Goal: Task Accomplishment & Management: Manage account settings

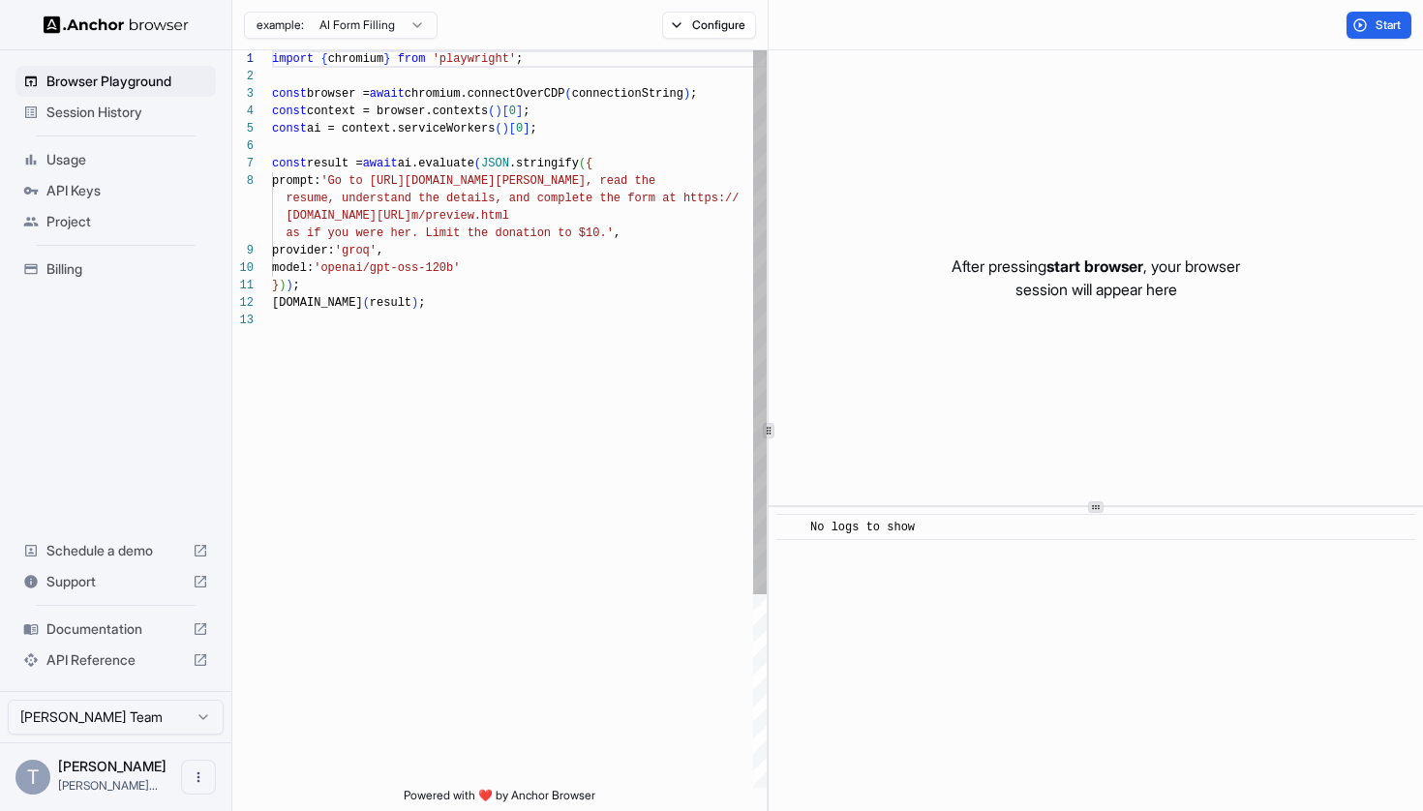
scroll to position [122, 0]
click at [106, 78] on span "Browser Playground" at bounding box center [127, 81] width 162 height 19
click at [93, 30] on img at bounding box center [116, 24] width 145 height 18
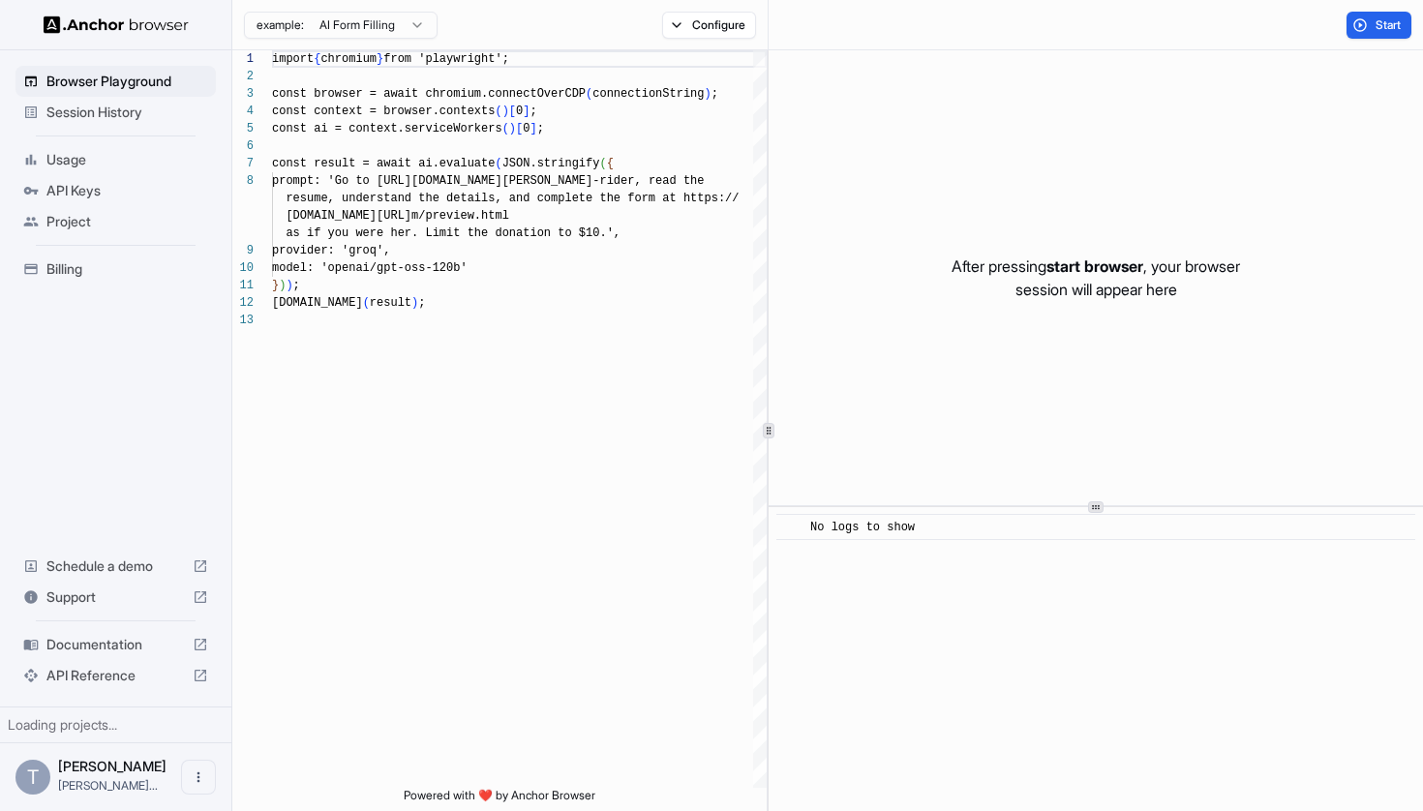
scroll to position [122, 0]
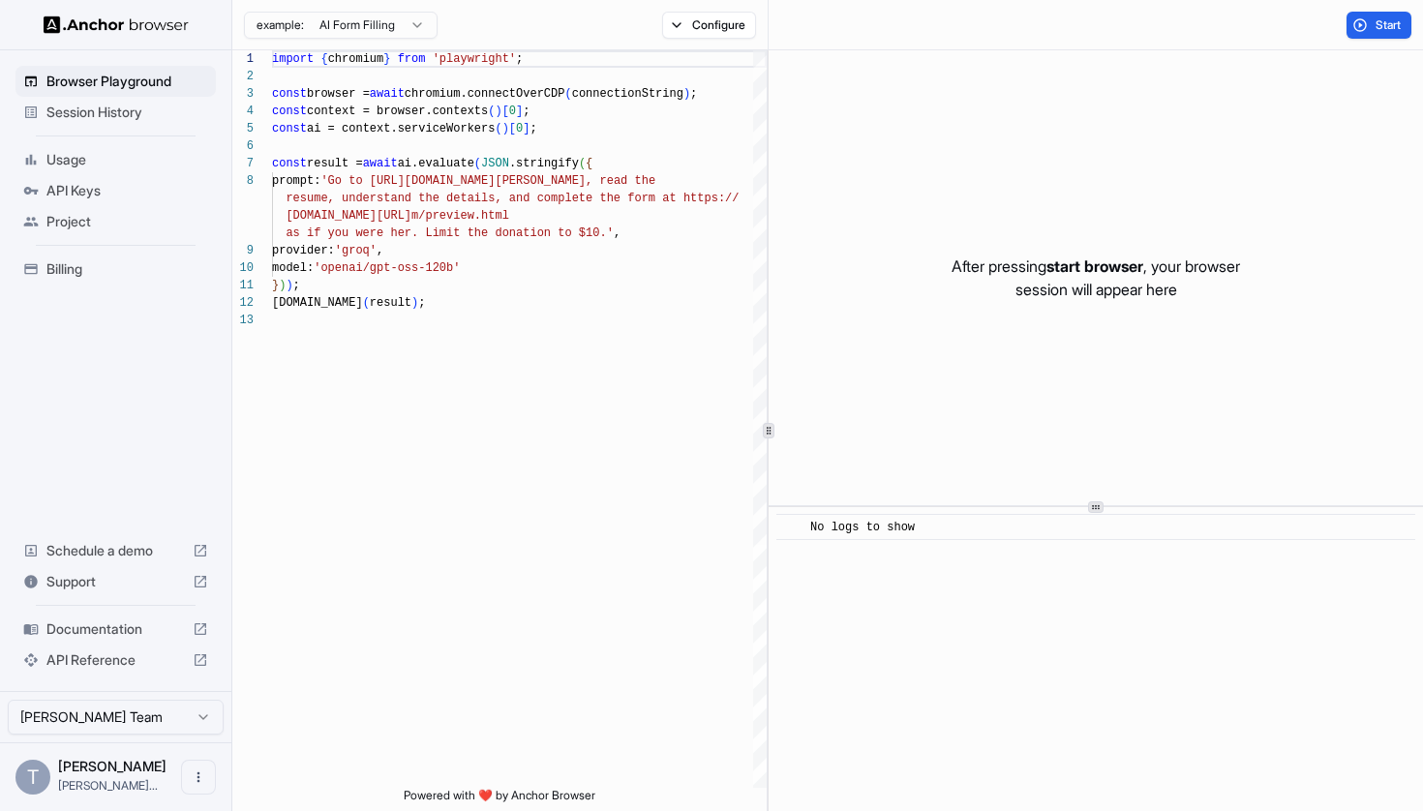
click at [56, 187] on span "API Keys" at bounding box center [127, 190] width 162 height 19
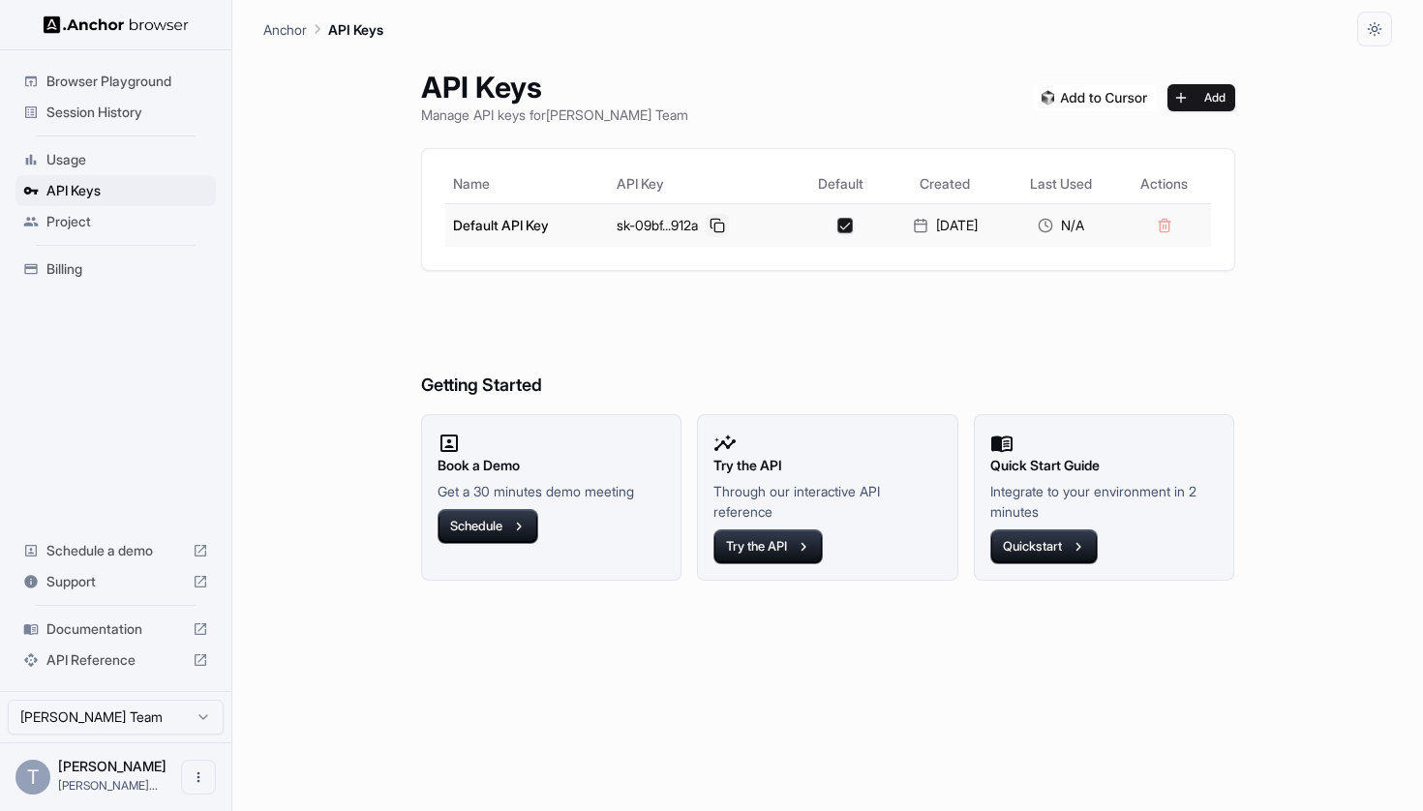
click at [708, 228] on button at bounding box center [717, 225] width 23 height 23
click at [1029, 543] on button "Quickstart" at bounding box center [1043, 547] width 107 height 35
click at [693, 217] on div "sk-09bf...912a" at bounding box center [703, 225] width 172 height 23
click at [706, 222] on button at bounding box center [717, 225] width 23 height 23
